Goal: Task Accomplishment & Management: Complete application form

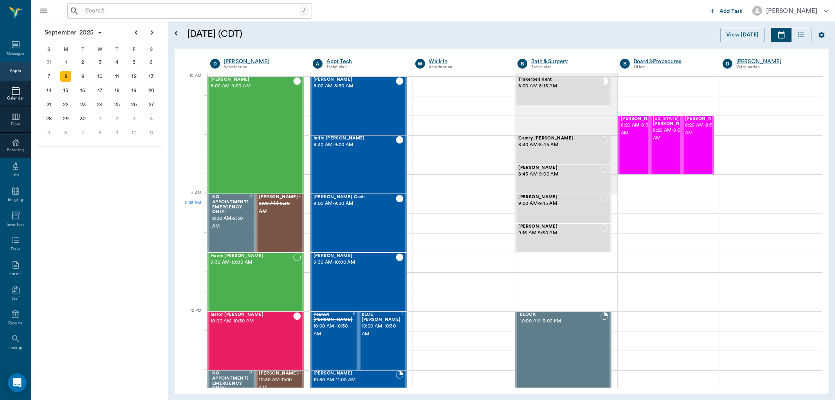
scroll to position [236, 0]
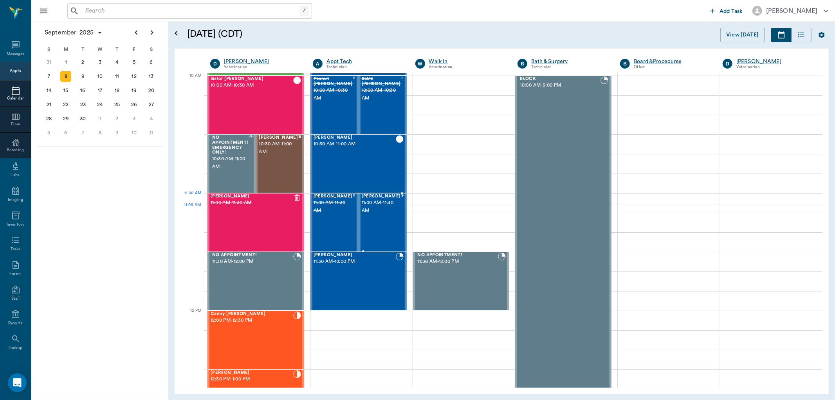
click at [384, 209] on span "11:00 AM - 11:30 AM" at bounding box center [381, 207] width 39 height 16
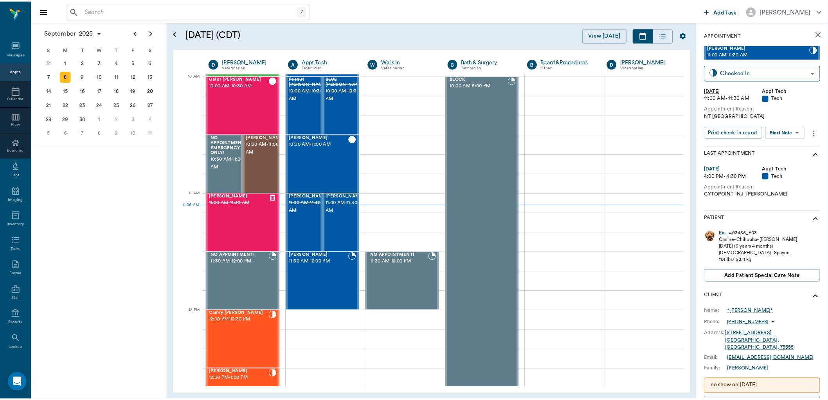
scroll to position [81, 0]
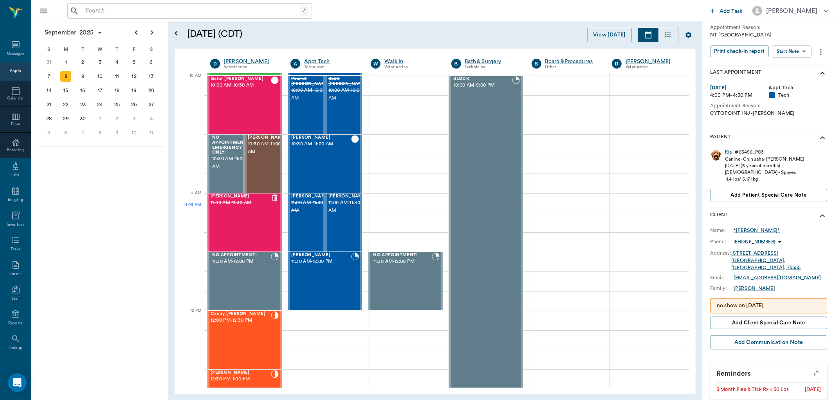
click at [727, 150] on div "Kia" at bounding box center [728, 152] width 7 height 7
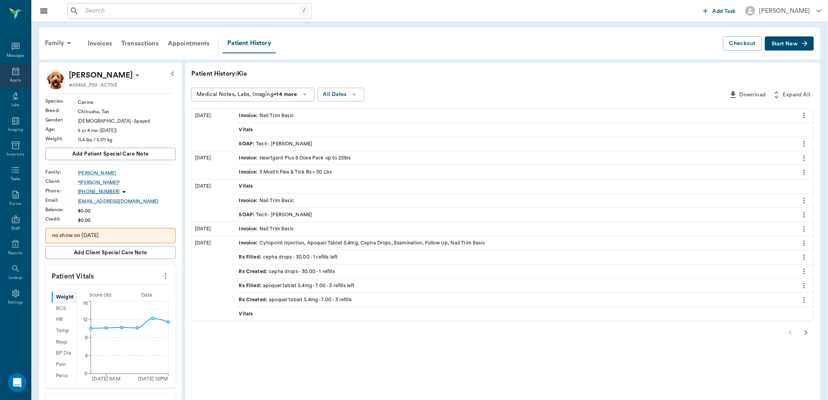
click at [19, 74] on icon at bounding box center [15, 71] width 9 height 9
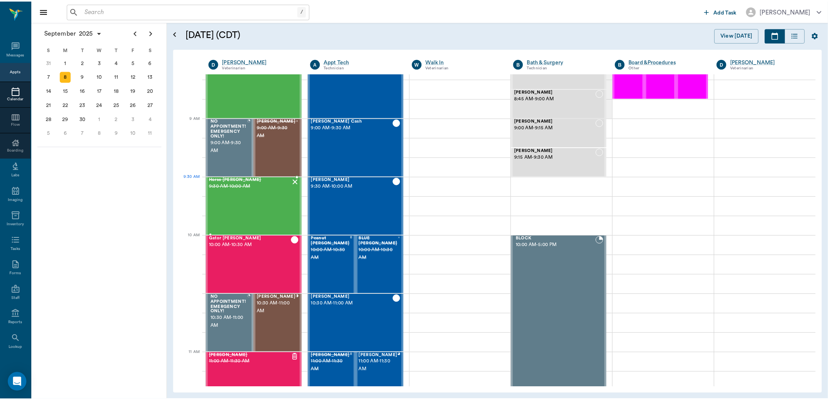
scroll to position [130, 0]
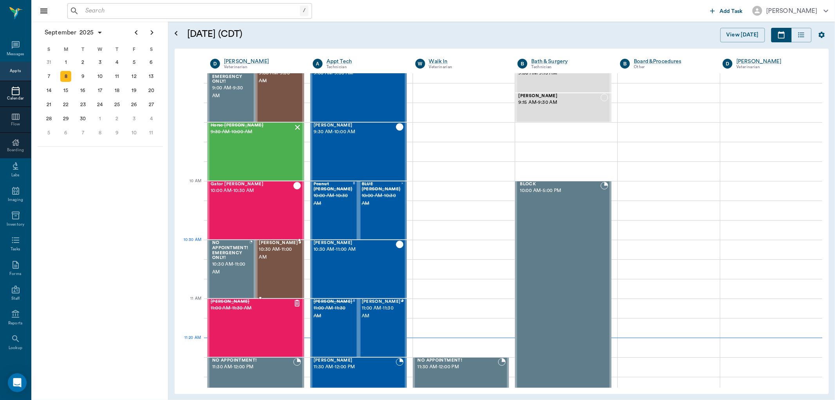
click at [271, 256] on span "10:30 AM - 11:00 AM" at bounding box center [278, 253] width 39 height 16
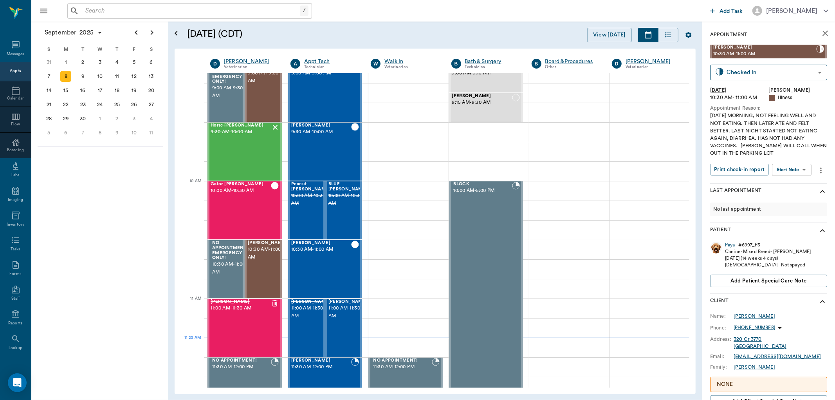
click at [745, 316] on div "[PERSON_NAME]" at bounding box center [754, 315] width 41 height 7
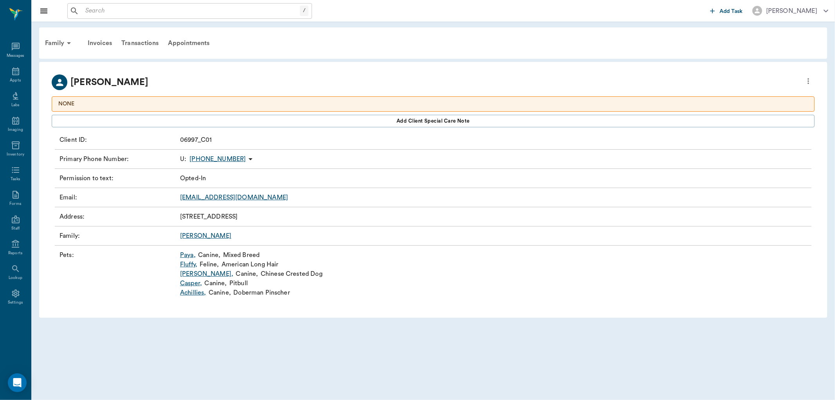
click at [190, 235] on link "[PERSON_NAME]" at bounding box center [205, 236] width 51 height 6
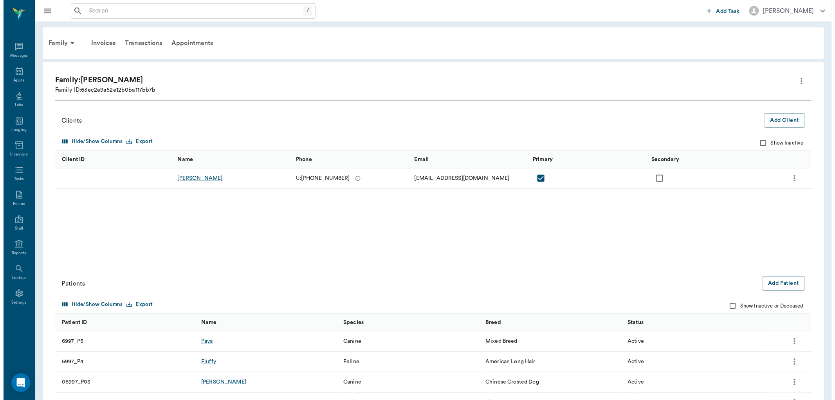
scroll to position [42, 0]
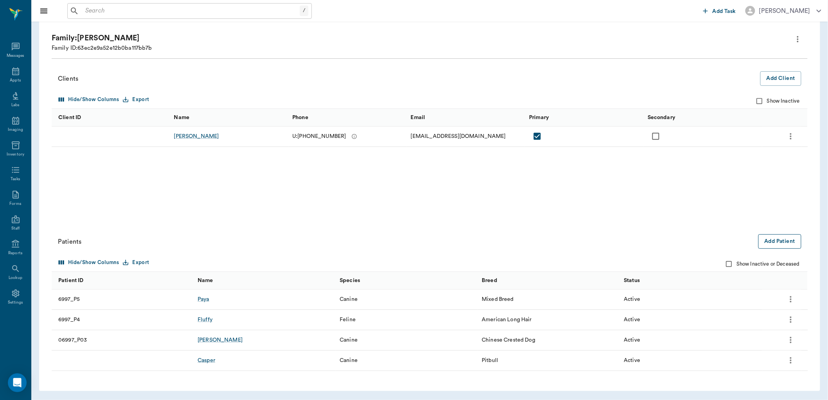
click at [787, 243] on button "Add Patient" at bounding box center [780, 241] width 43 height 14
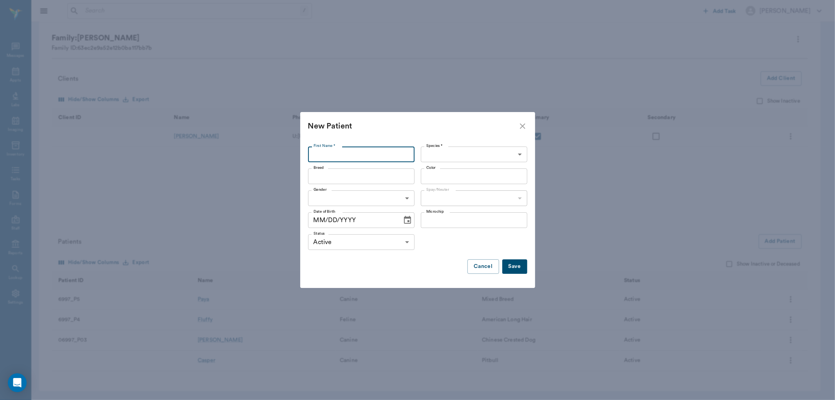
click at [395, 158] on input "First Name *" at bounding box center [361, 154] width 106 height 16
type input "Xena"
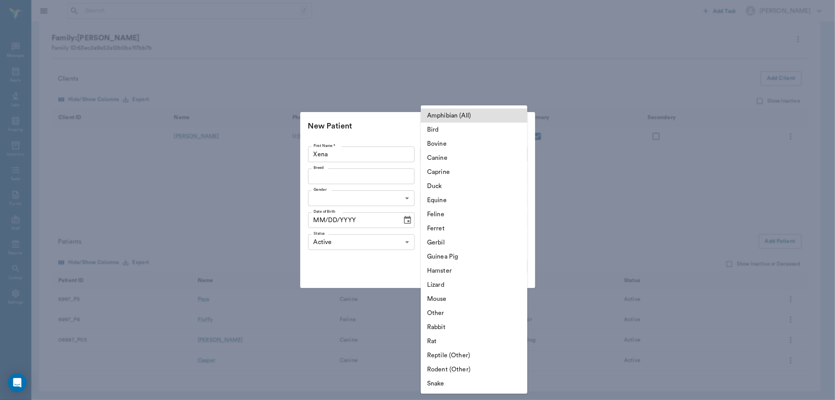
click at [478, 154] on body "/ ​ Add Task [PERSON_NAME] Nectar Messages Appts Labs Imaging Inventory Tasks F…" at bounding box center [417, 179] width 835 height 442
click at [476, 154] on li "Canine" at bounding box center [474, 158] width 106 height 14
type input "Canine"
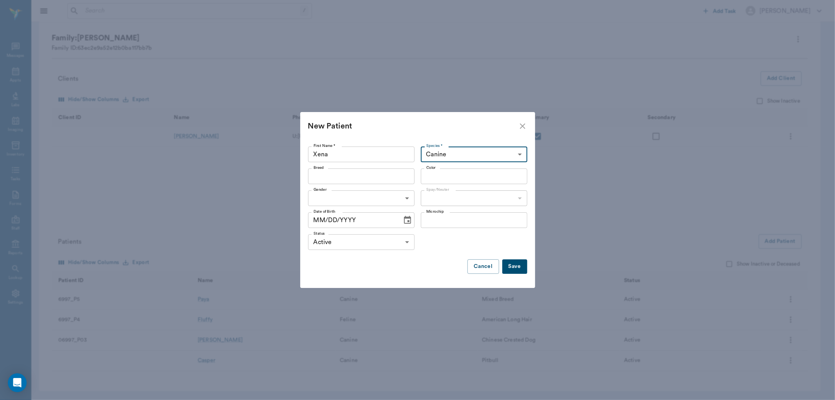
click at [384, 177] on input "Breed" at bounding box center [354, 176] width 89 height 11
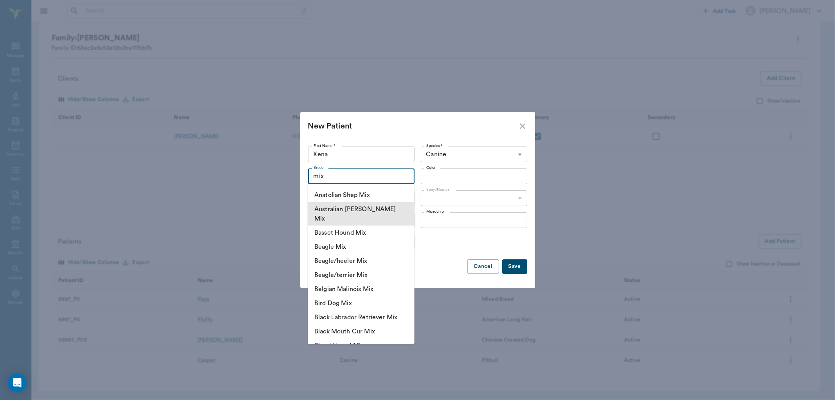
scroll to position [0, 0]
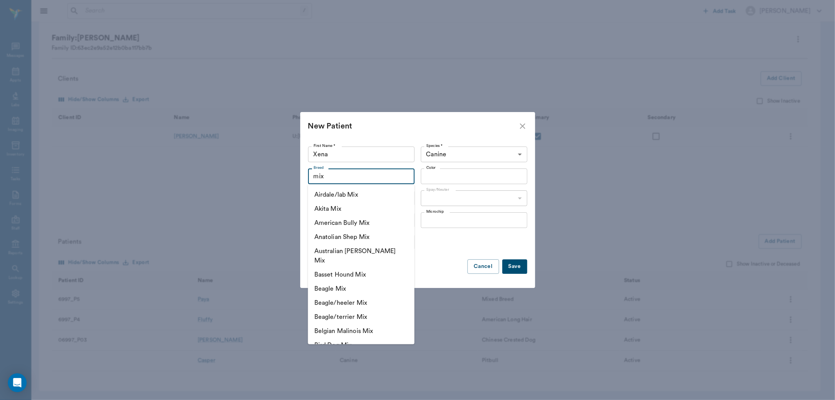
type input "mix"
